Goal: Information Seeking & Learning: Find specific page/section

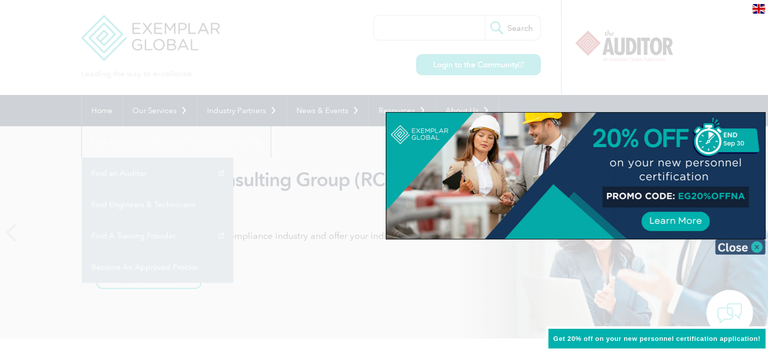
click at [757, 247] on img at bounding box center [740, 246] width 51 height 15
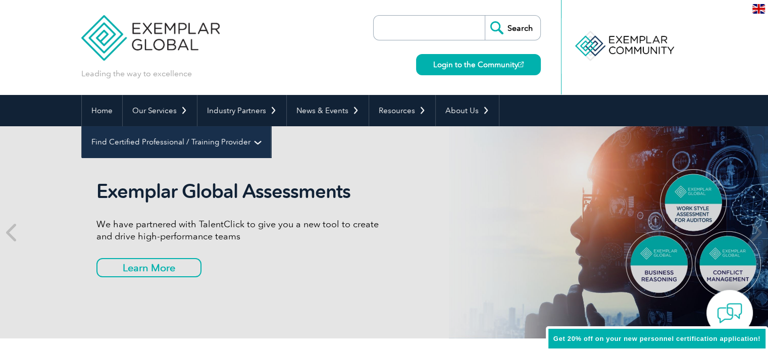
click at [271, 126] on link "Find Certified Professional / Training Provider" at bounding box center [176, 141] width 189 height 31
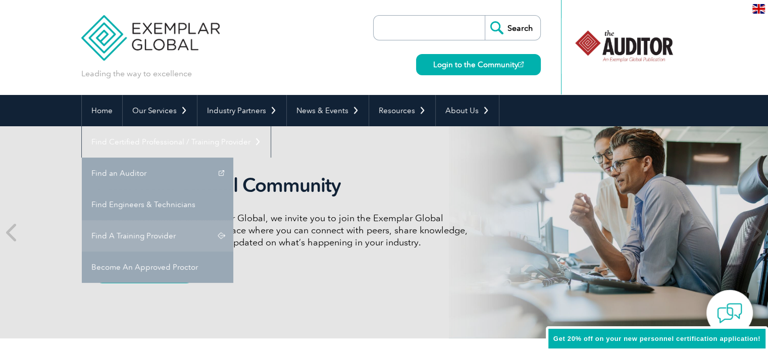
click at [233, 220] on link "Find A Training Provider" at bounding box center [158, 235] width 152 height 31
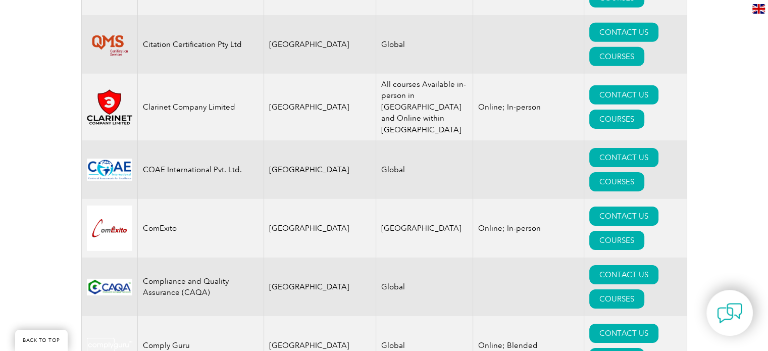
scroll to position [3297, 0]
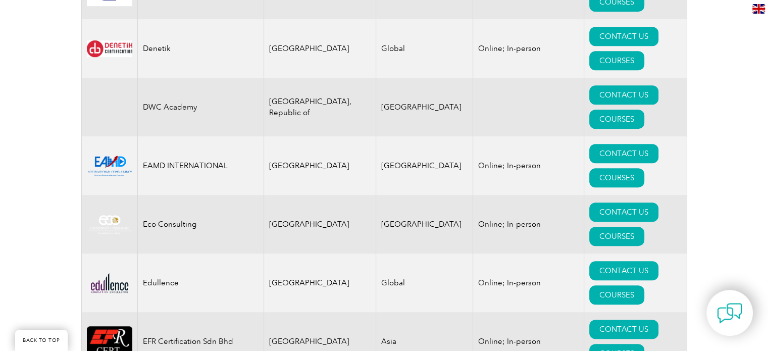
scroll to position [4495, 0]
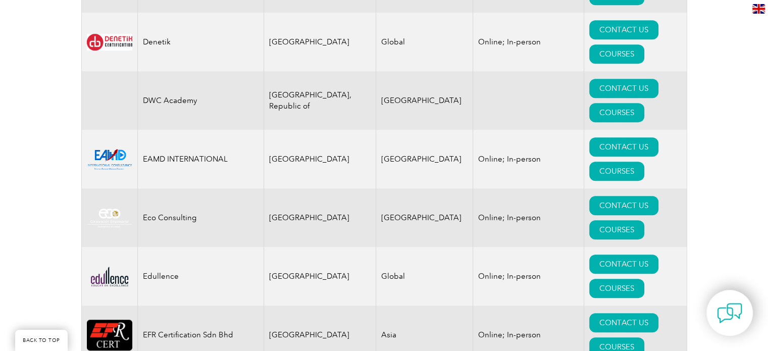
drag, startPoint x: 156, startPoint y: 133, endPoint x: 180, endPoint y: 125, distance: 25.6
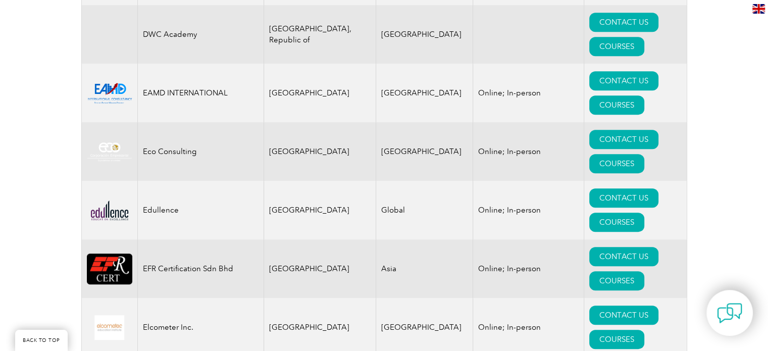
scroll to position [0, 0]
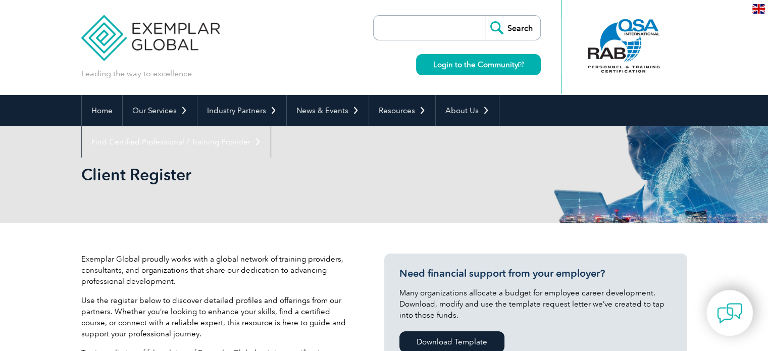
click at [418, 27] on input "search" at bounding box center [432, 28] width 106 height 24
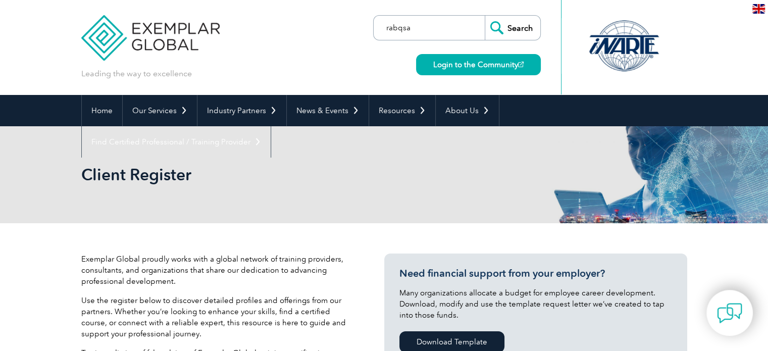
type input "rabqsa"
click at [519, 26] on input "Search" at bounding box center [513, 28] width 56 height 24
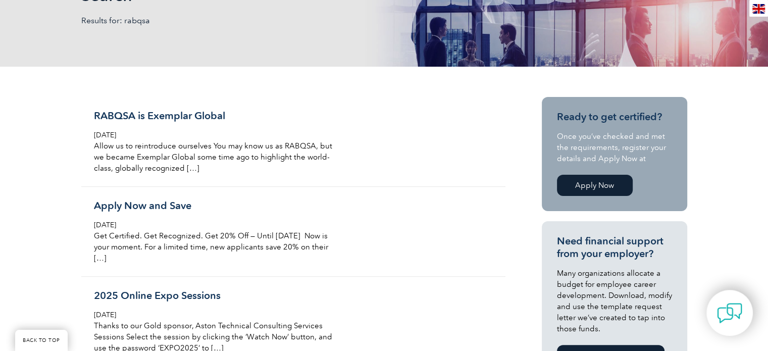
scroll to position [182, 0]
click at [519, 26] on div "Search Results for: rabqsa" at bounding box center [384, 5] width 606 height 122
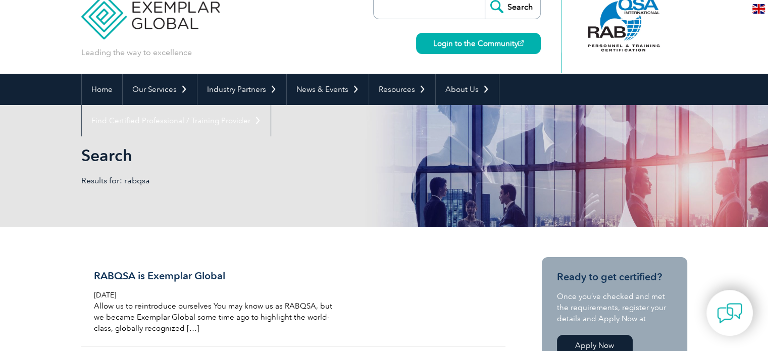
scroll to position [0, 0]
